Goal: Information Seeking & Learning: Learn about a topic

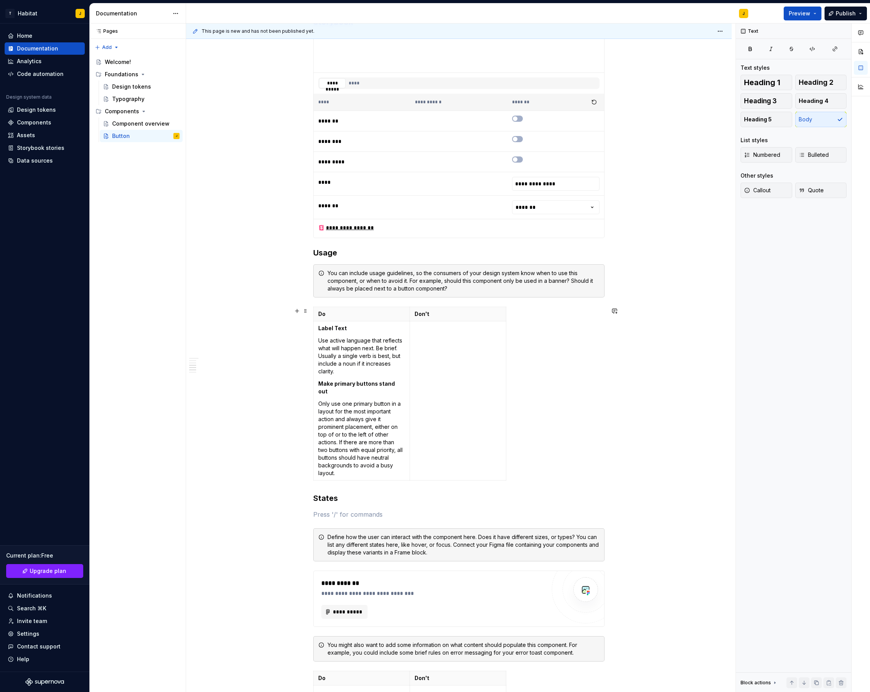
scroll to position [799, 0]
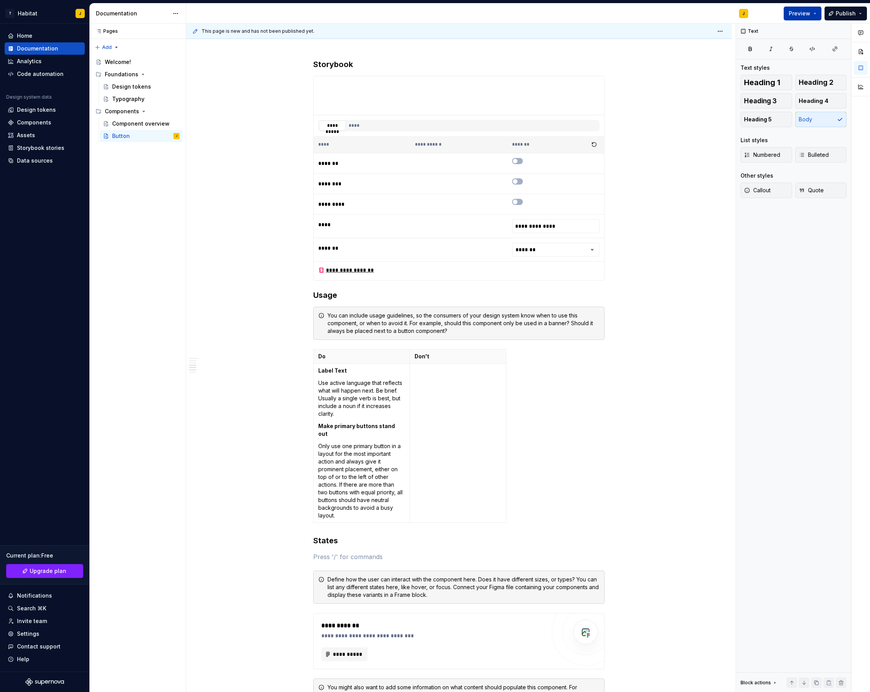
click at [811, 15] on button "Preview" at bounding box center [802, 14] width 38 height 14
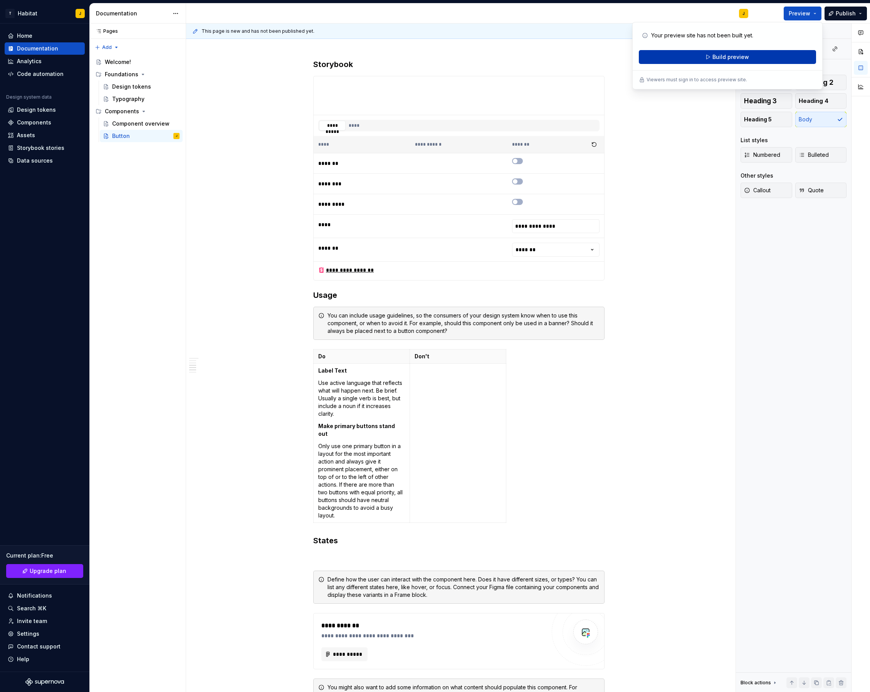
click at [738, 55] on span "Build preview" at bounding box center [730, 57] width 37 height 8
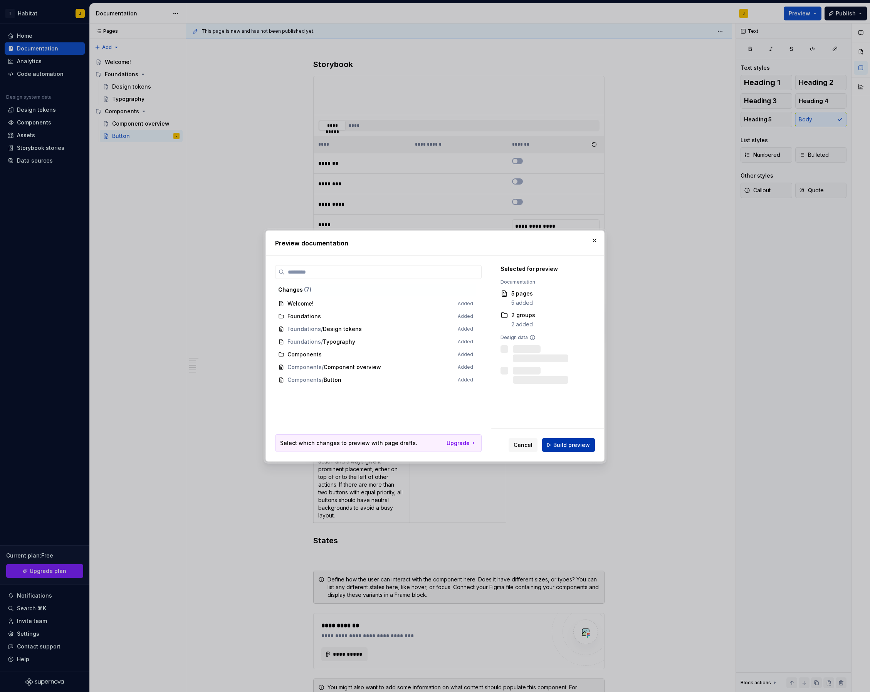
click at [577, 448] on span "Build preview" at bounding box center [571, 445] width 37 height 8
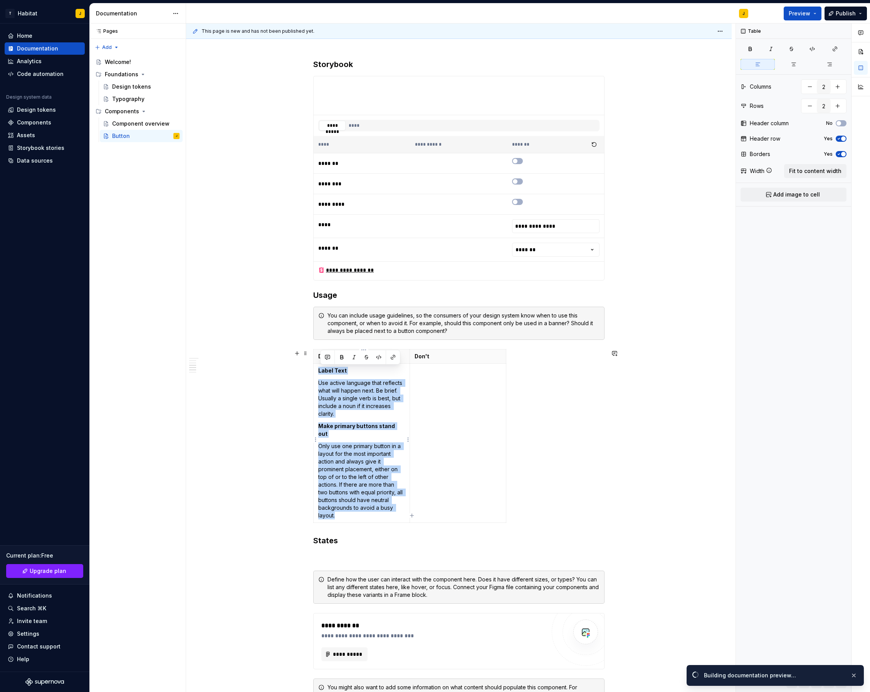
drag, startPoint x: 342, startPoint y: 507, endPoint x: 321, endPoint y: 367, distance: 141.4
click at [321, 367] on td "Label Text Use active language that reflects what will happen next. Be brief. U…" at bounding box center [362, 443] width 96 height 159
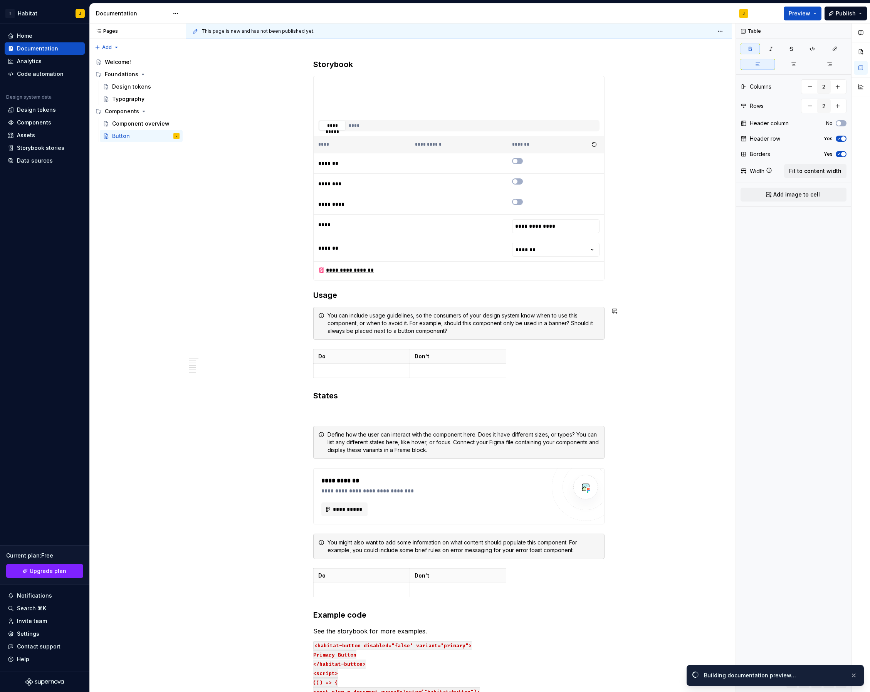
click at [340, 344] on div "**********" at bounding box center [458, 37] width 291 height 1372
click at [342, 337] on div "You can include usage guidelines, so the consumers of your design system know w…" at bounding box center [458, 323] width 291 height 33
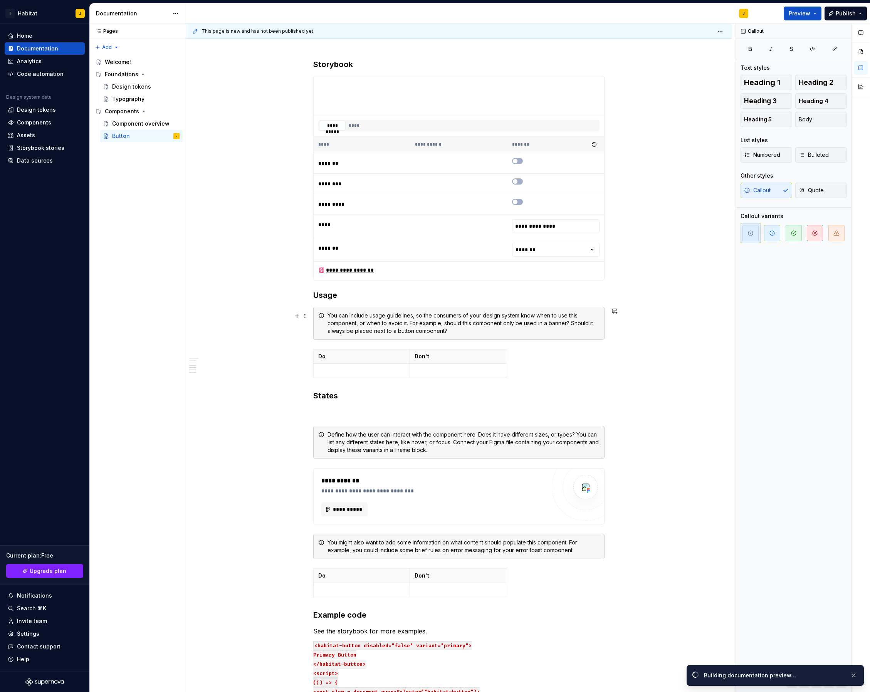
click at [344, 322] on div "You can include usage guidelines, so the consumers of your design system know w…" at bounding box center [463, 323] width 272 height 23
click at [307, 316] on span at bounding box center [305, 315] width 6 height 11
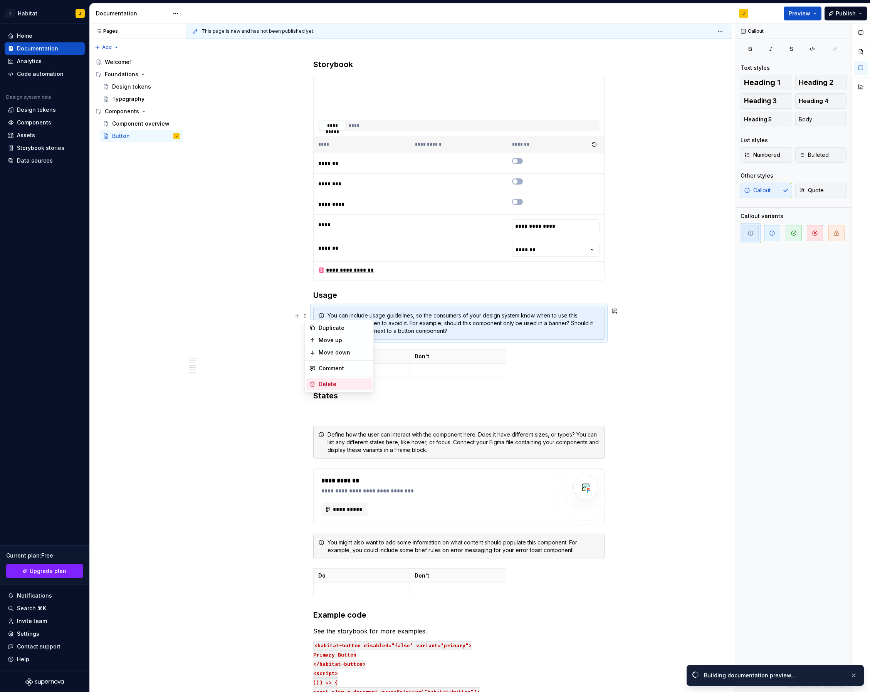
click at [337, 379] on div "Delete" at bounding box center [338, 384] width 65 height 12
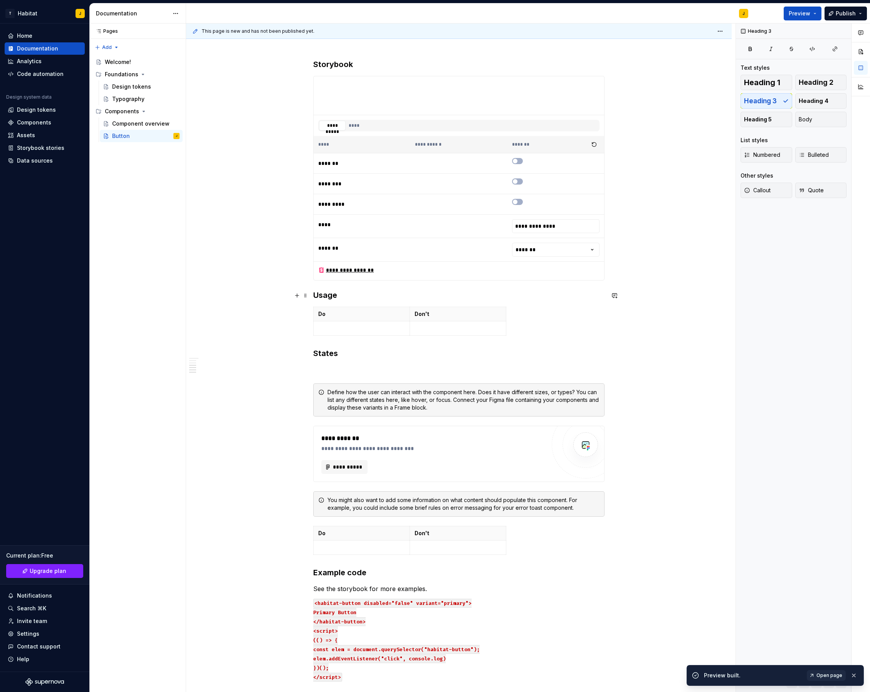
click at [330, 300] on h3 "Usage" at bounding box center [458, 295] width 291 height 11
click at [298, 296] on button "button" at bounding box center [297, 295] width 11 height 11
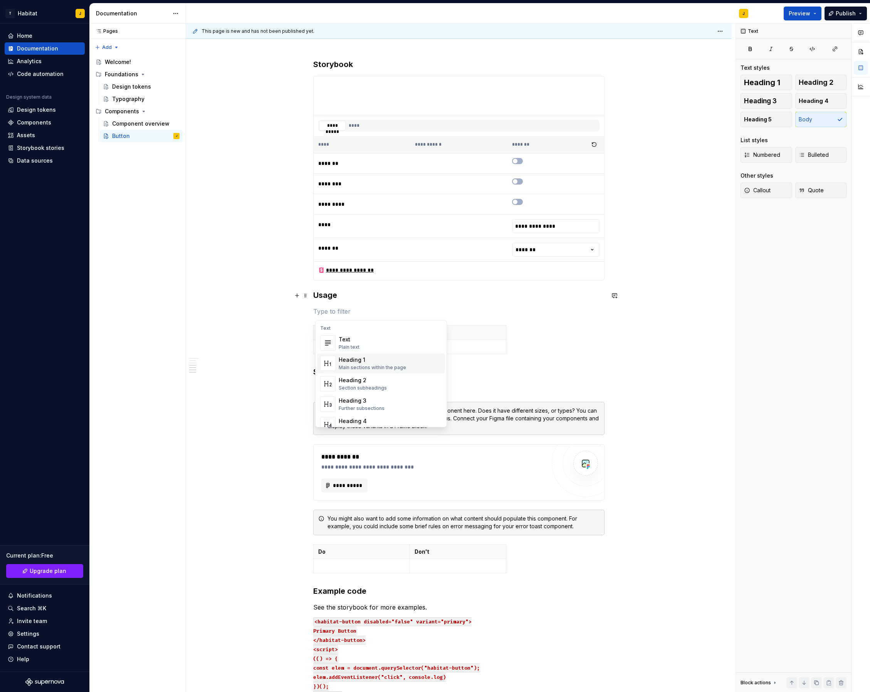
click at [377, 348] on div "Text Plain text" at bounding box center [390, 342] width 103 height 15
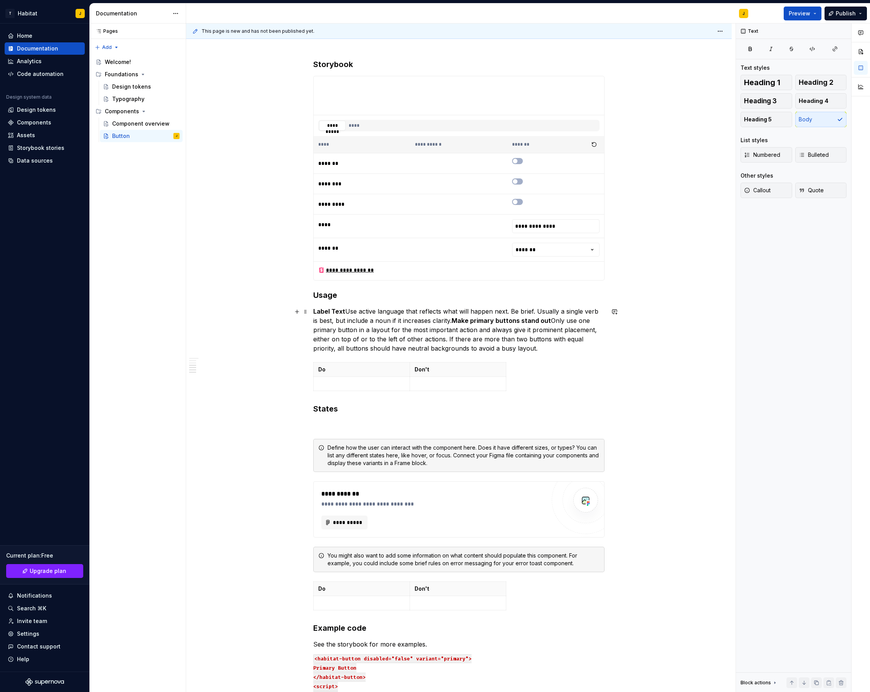
click at [451, 322] on strong "Make primary buttons stand out" at bounding box center [500, 321] width 99 height 8
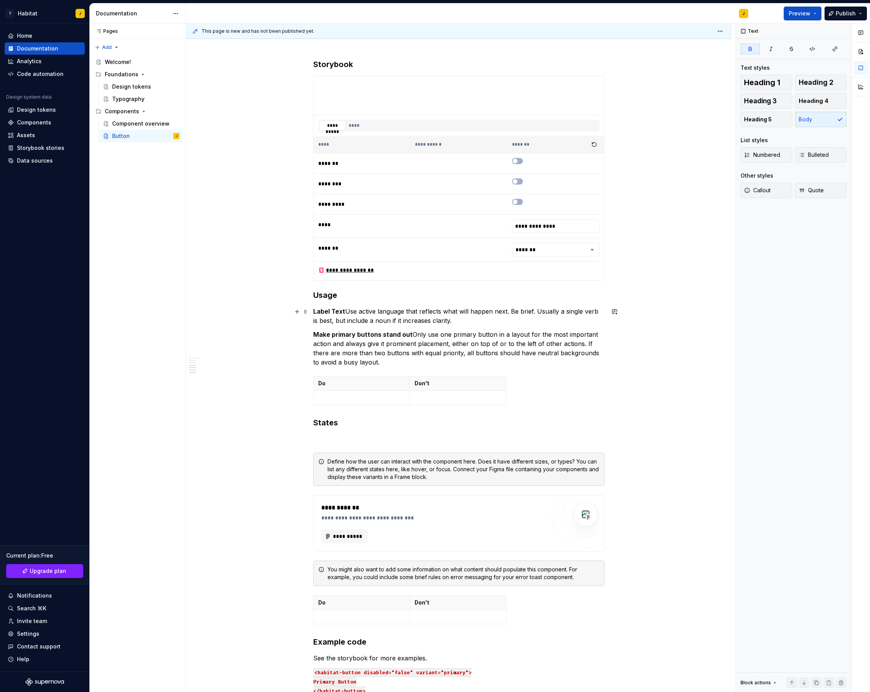
click at [349, 312] on p "Label Text Use active language that reflects what will happen next. Be brief. U…" at bounding box center [458, 316] width 291 height 18
click at [347, 313] on p "Label Text Use active language that reflects what will happen next. Be brief. U…" at bounding box center [458, 316] width 291 height 18
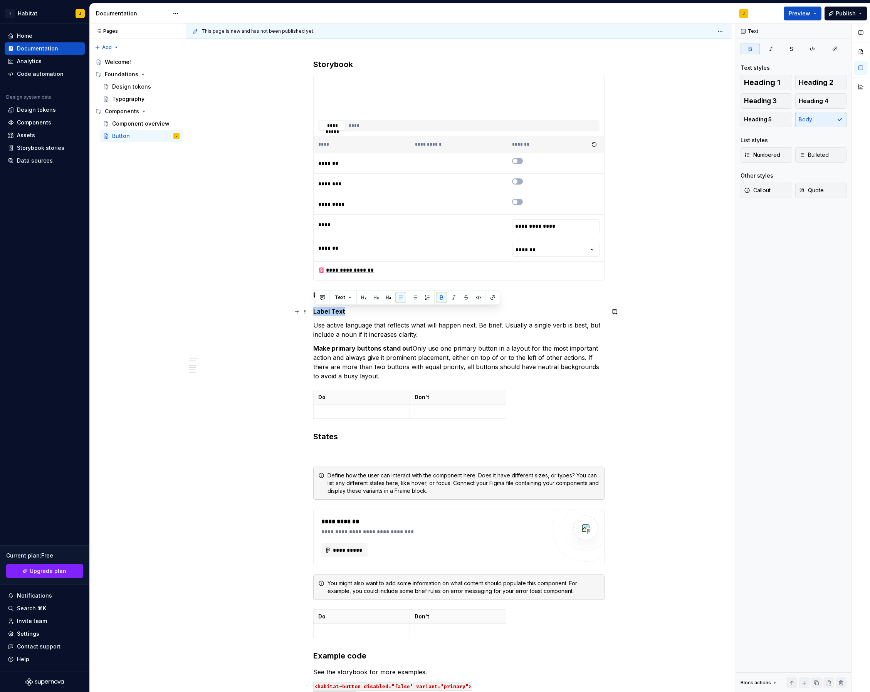
drag, startPoint x: 349, startPoint y: 313, endPoint x: 312, endPoint y: 310, distance: 37.8
click at [311, 310] on div "**********" at bounding box center [458, 157] width 545 height 1648
click at [377, 298] on button "button" at bounding box center [376, 297] width 11 height 11
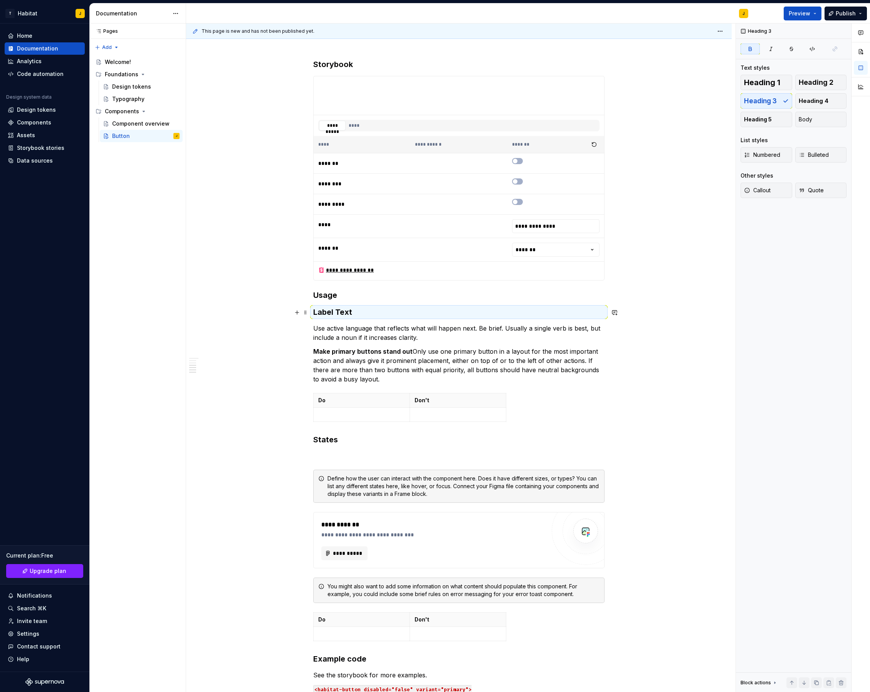
click at [338, 310] on strong "Label Text" at bounding box center [332, 311] width 39 height 9
click at [307, 313] on span at bounding box center [305, 312] width 6 height 11
click at [407, 315] on h3 "Label Text" at bounding box center [458, 312] width 291 height 11
drag, startPoint x: 406, startPoint y: 312, endPoint x: 344, endPoint y: 306, distance: 63.0
click at [316, 308] on h3 "Label Text" at bounding box center [458, 312] width 291 height 11
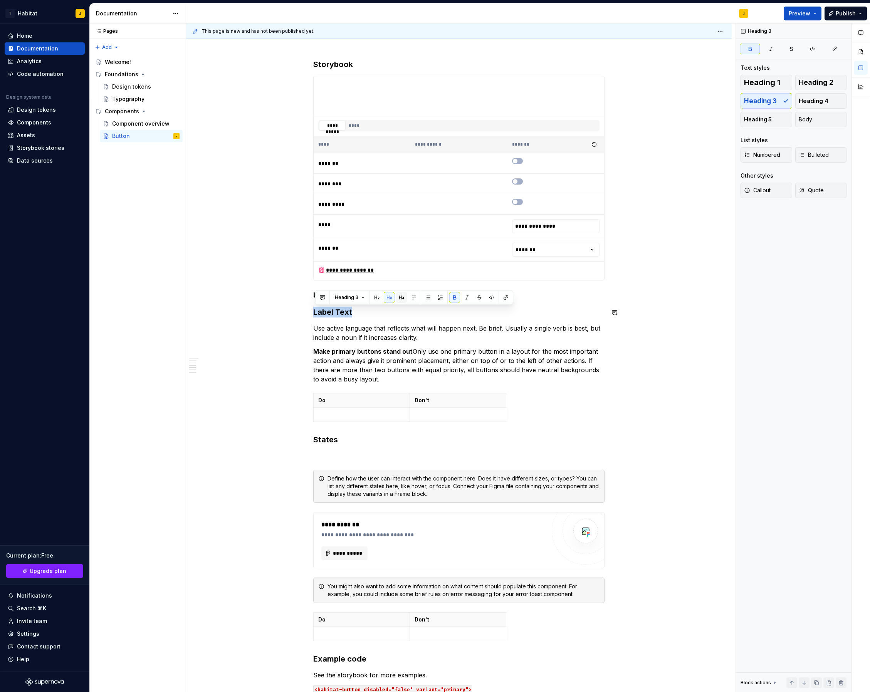
click at [402, 298] on button "button" at bounding box center [401, 297] width 11 height 11
click at [371, 332] on p "Use active language that reflects what will happen next. Be brief. Usually a si…" at bounding box center [458, 331] width 291 height 18
click at [411, 350] on p "Make primary buttons stand out Only use one primary button in a layout for the …" at bounding box center [458, 363] width 291 height 37
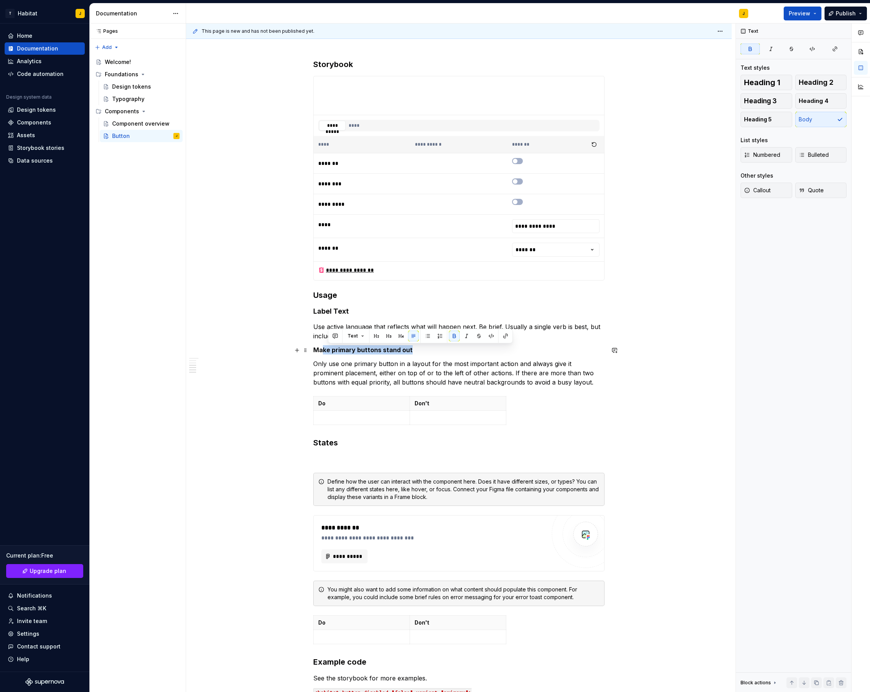
drag, startPoint x: 416, startPoint y: 350, endPoint x: 312, endPoint y: 346, distance: 104.1
click at [313, 346] on div "**********" at bounding box center [458, 65] width 291 height 1428
click at [395, 335] on button "button" at bounding box center [397, 335] width 11 height 11
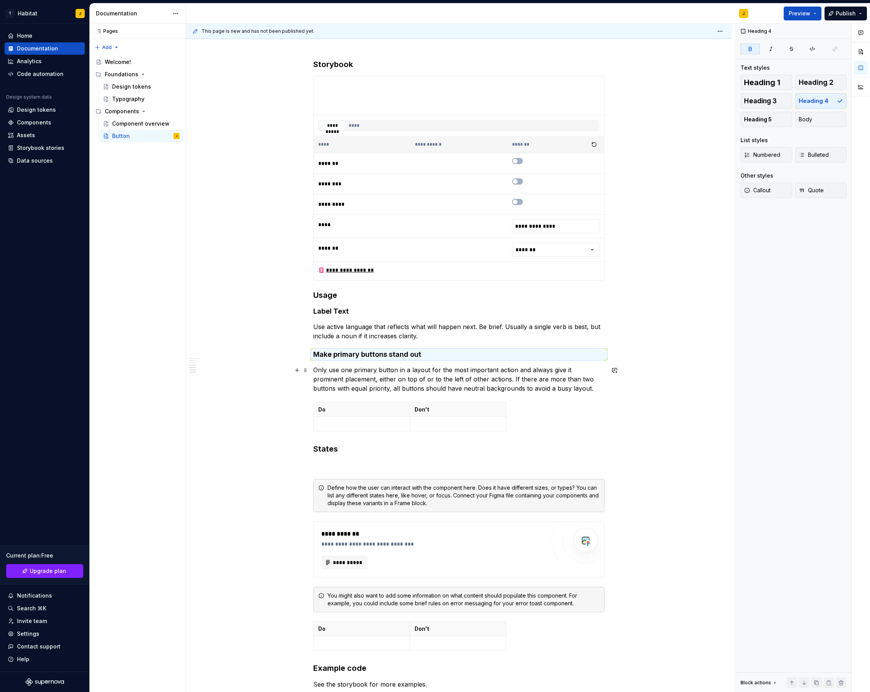
click at [398, 369] on p "Only use one primary button in a layout for the most important action and alway…" at bounding box center [458, 379] width 291 height 28
click at [401, 391] on p "Only use one primary button in a layout for the most important action and alway…" at bounding box center [458, 379] width 291 height 28
type textarea "*"
